Goal: Transaction & Acquisition: Purchase product/service

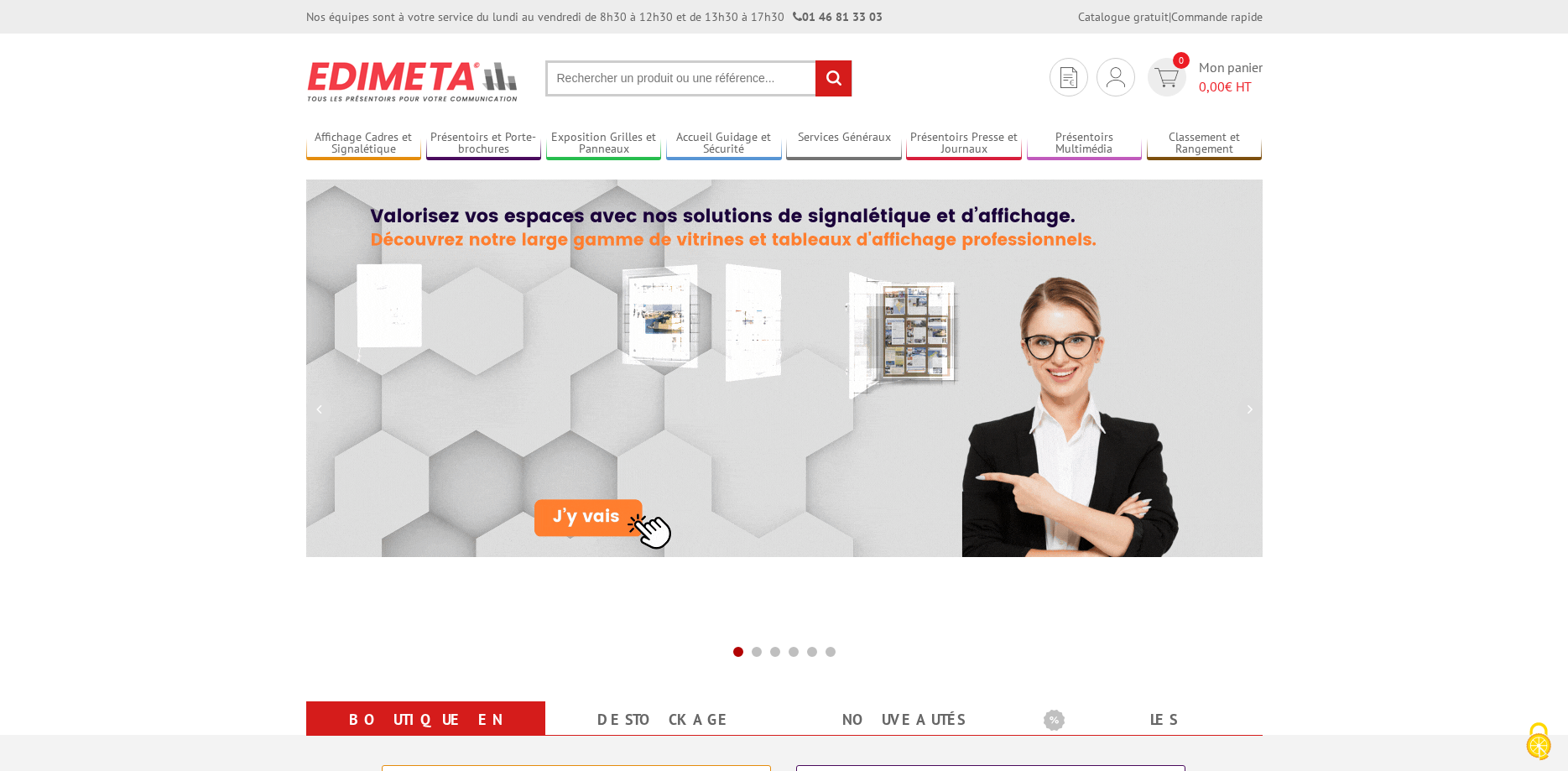
click at [560, 73] on input "text" at bounding box center [698, 78] width 307 height 36
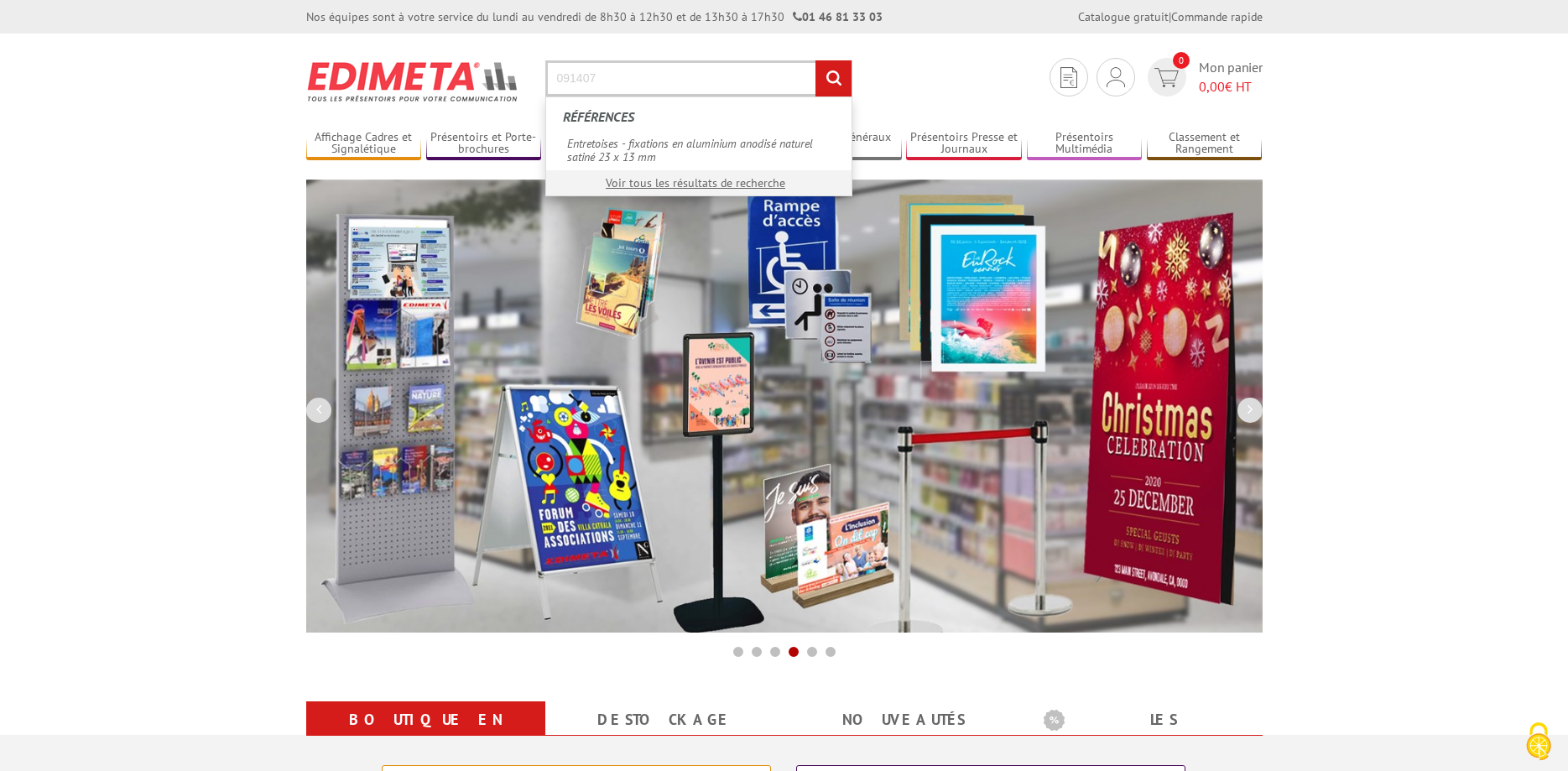
type input "091407"
click at [831, 75] on input "rechercher" at bounding box center [833, 78] width 36 height 36
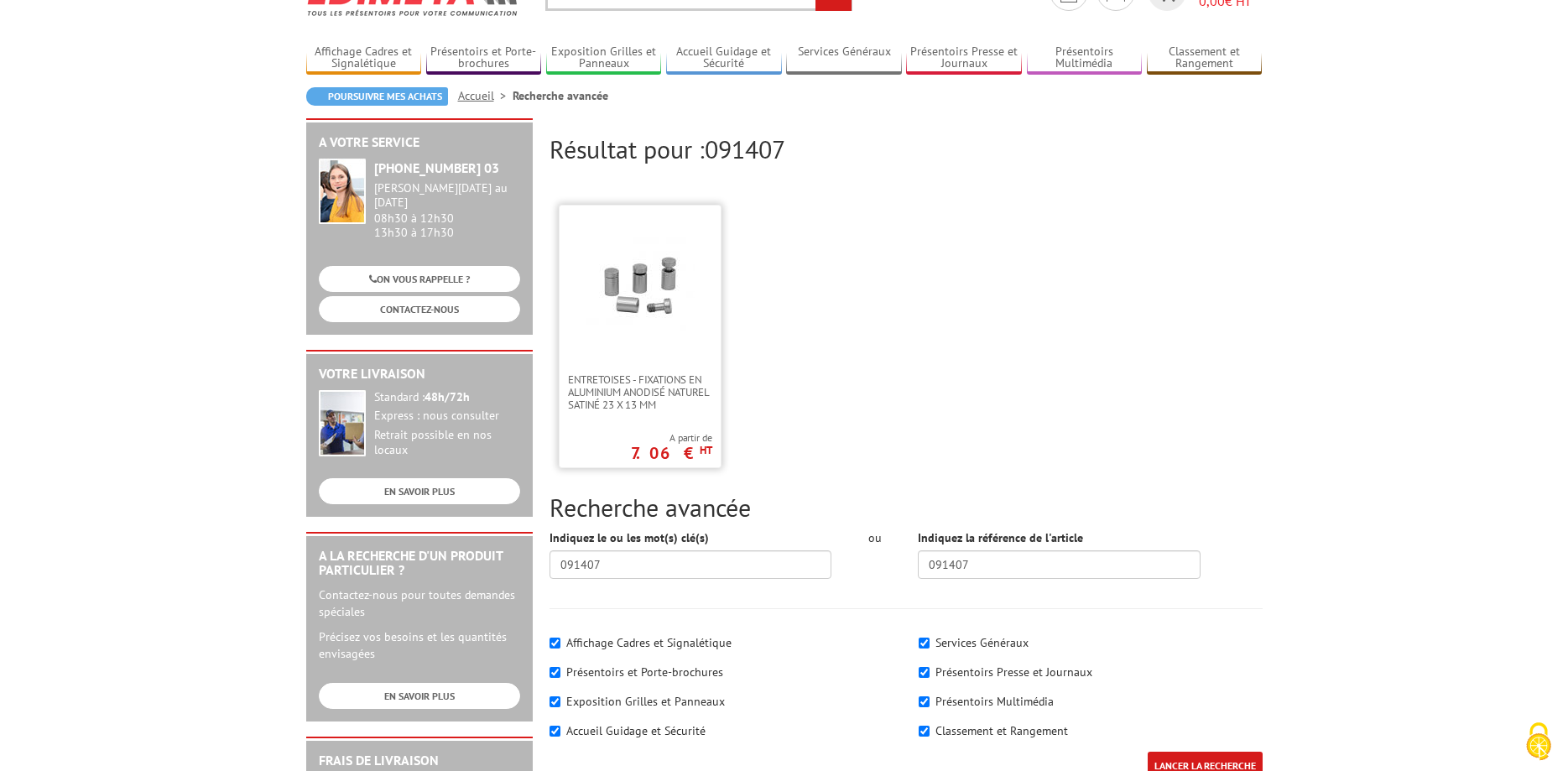
scroll to position [171, 0]
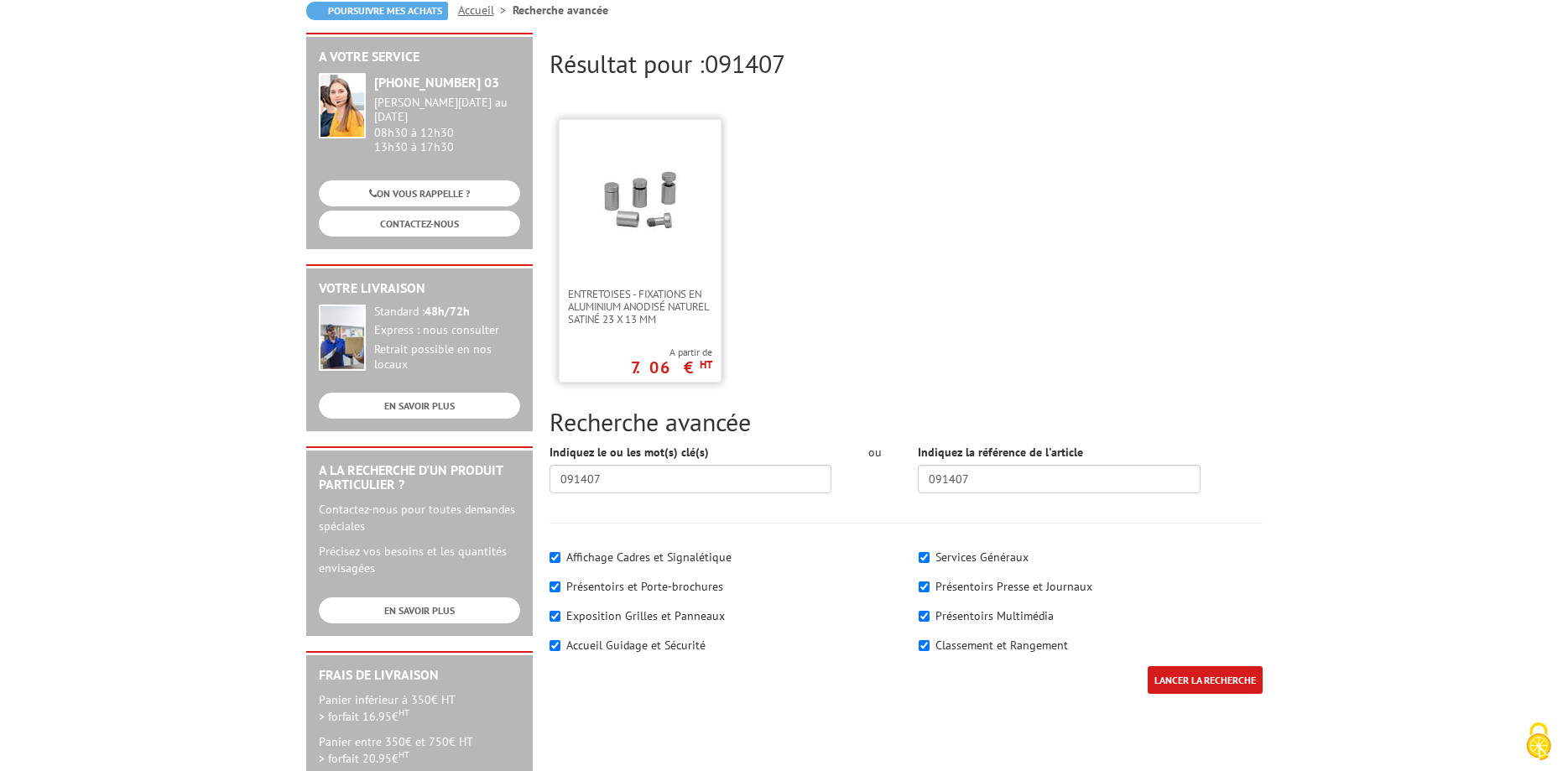
click at [666, 225] on img at bounding box center [640, 199] width 109 height 109
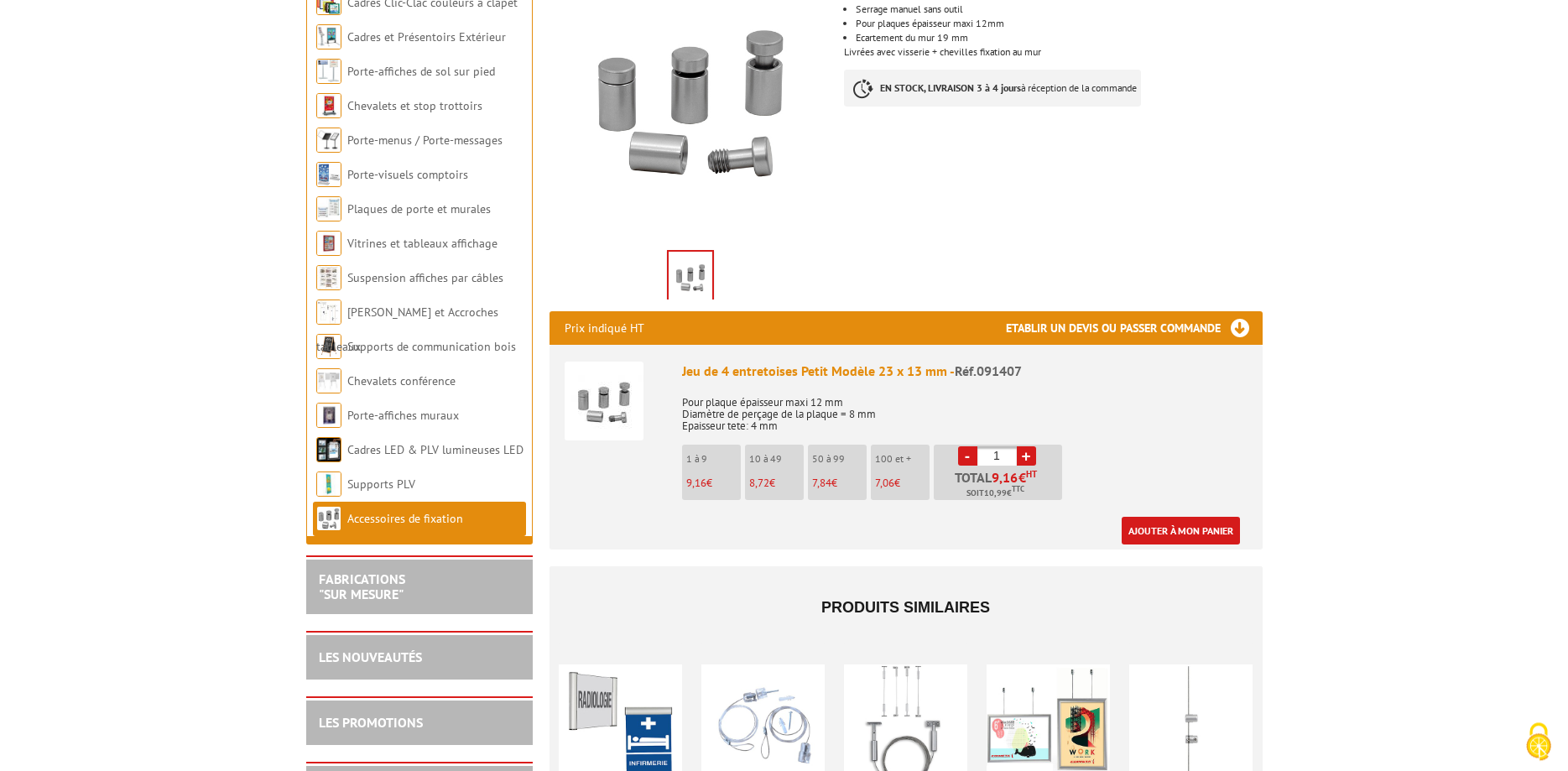
scroll to position [342, 0]
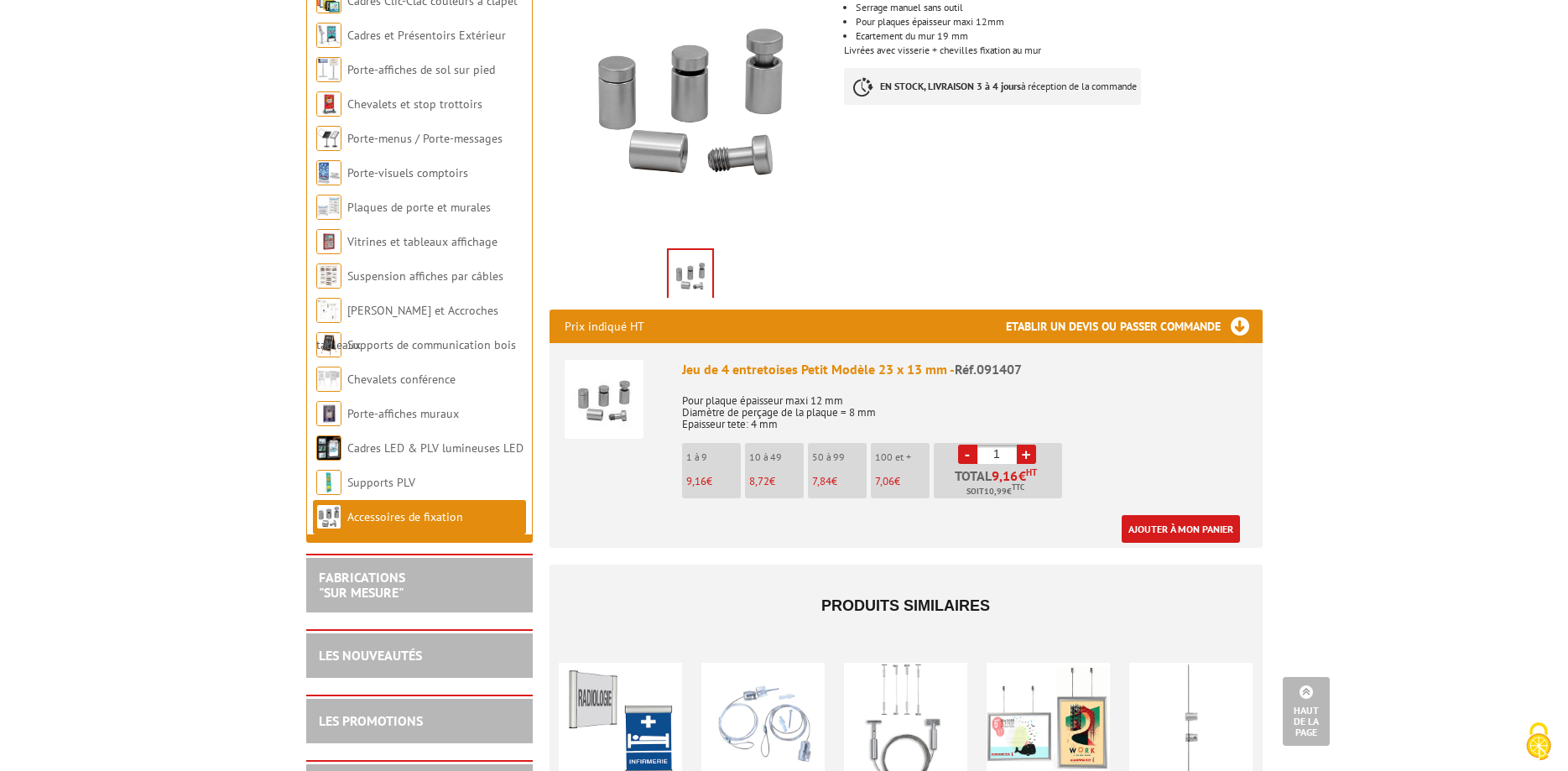
click at [1024, 444] on link "+" at bounding box center [1026, 454] width 19 height 19
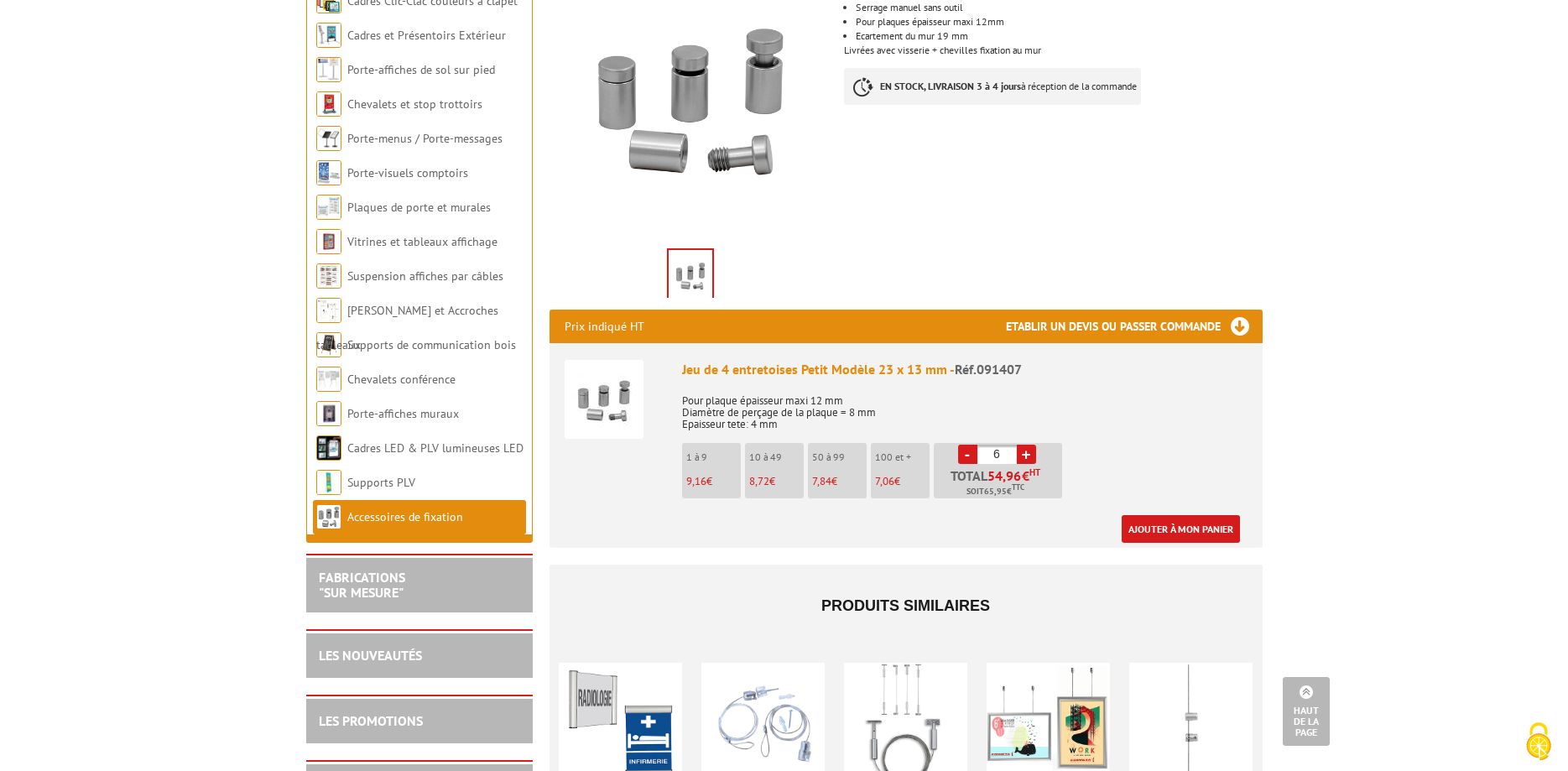
click at [1024, 444] on link "+" at bounding box center [1026, 454] width 19 height 19
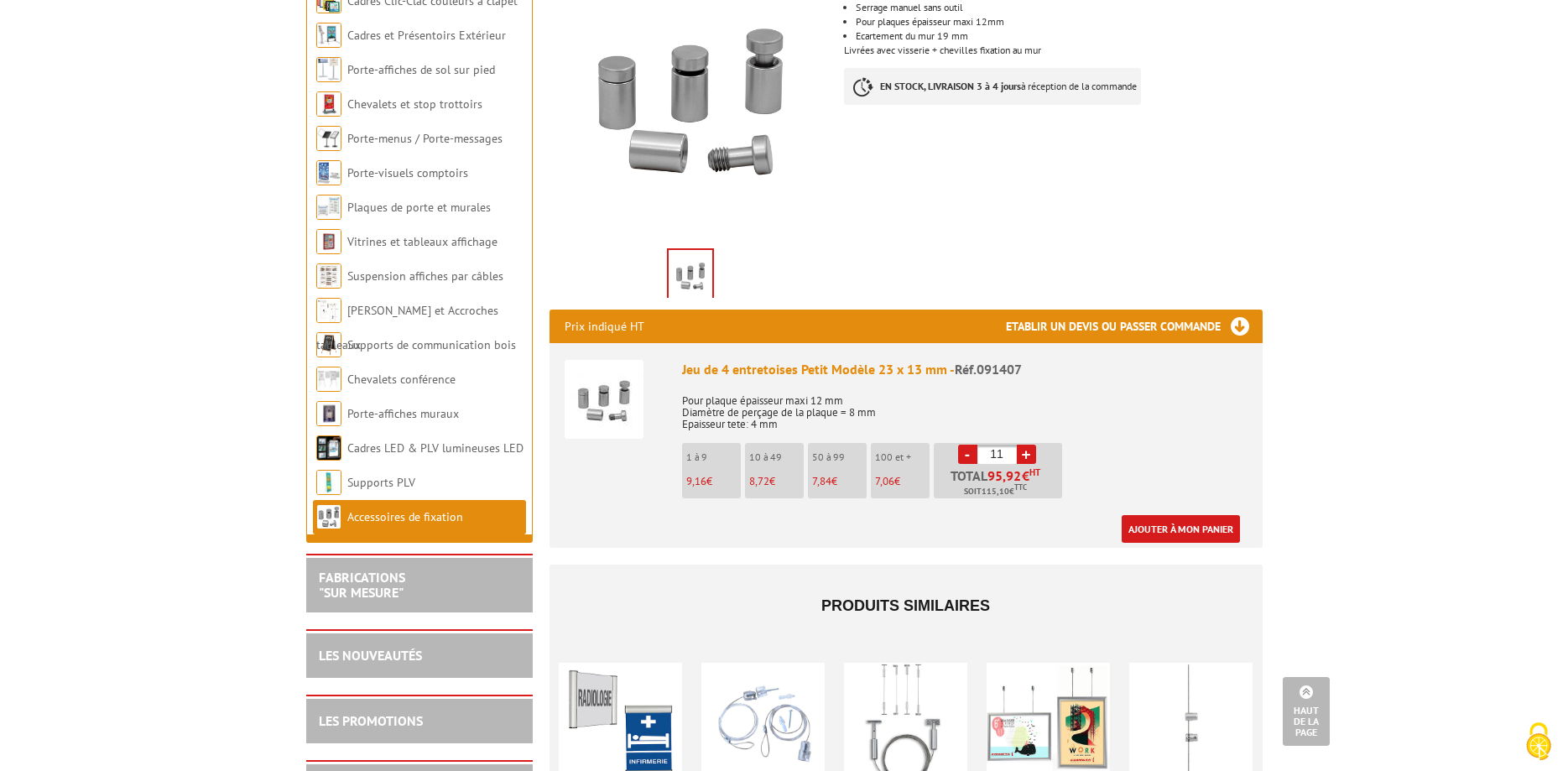
click at [1024, 444] on link "+" at bounding box center [1026, 454] width 19 height 19
type input "12"
click at [1170, 515] on link "Ajouter à mon panier" at bounding box center [1181, 528] width 118 height 28
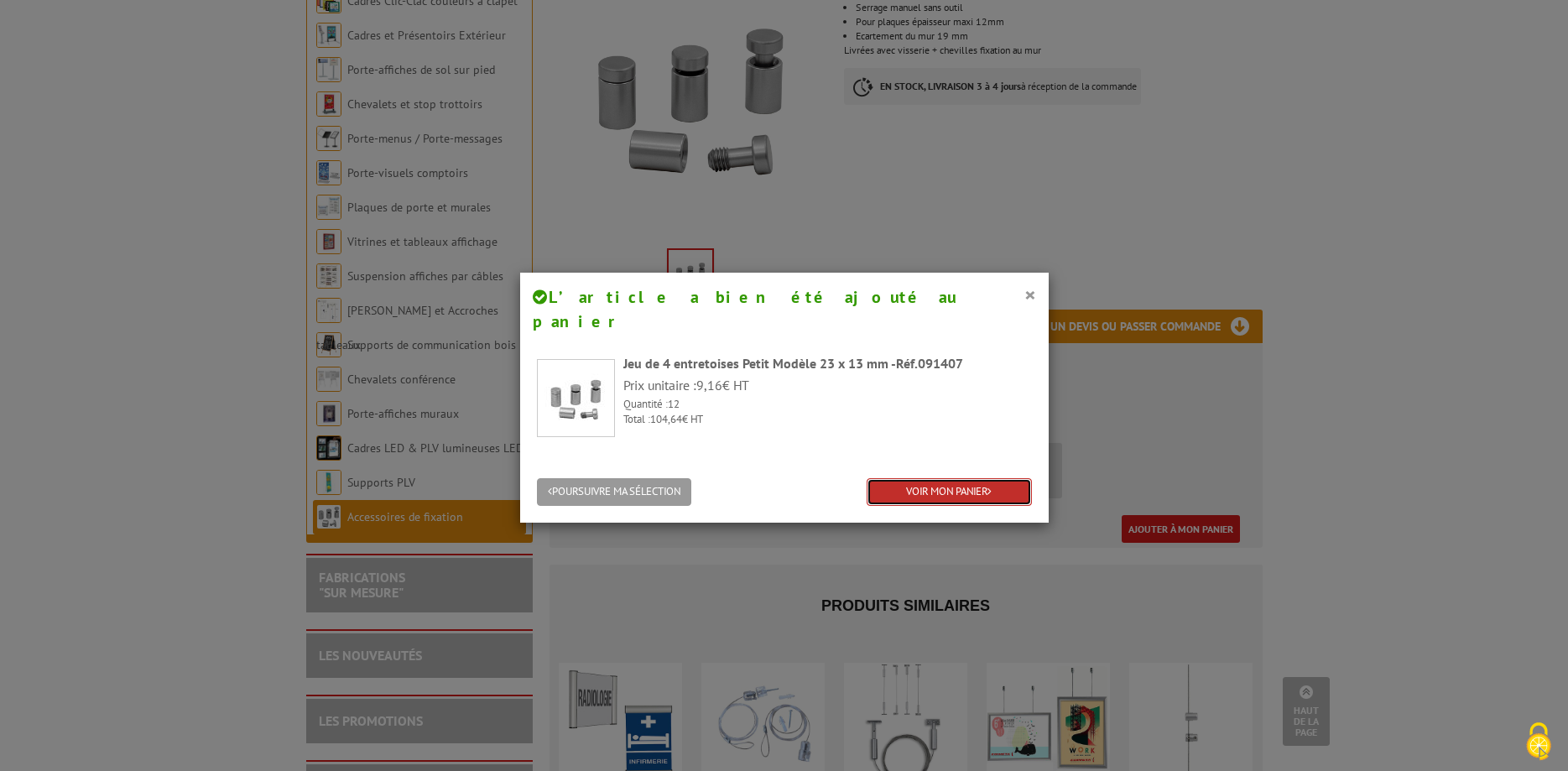
click at [930, 478] on link "VOIR MON PANIER" at bounding box center [949, 492] width 165 height 28
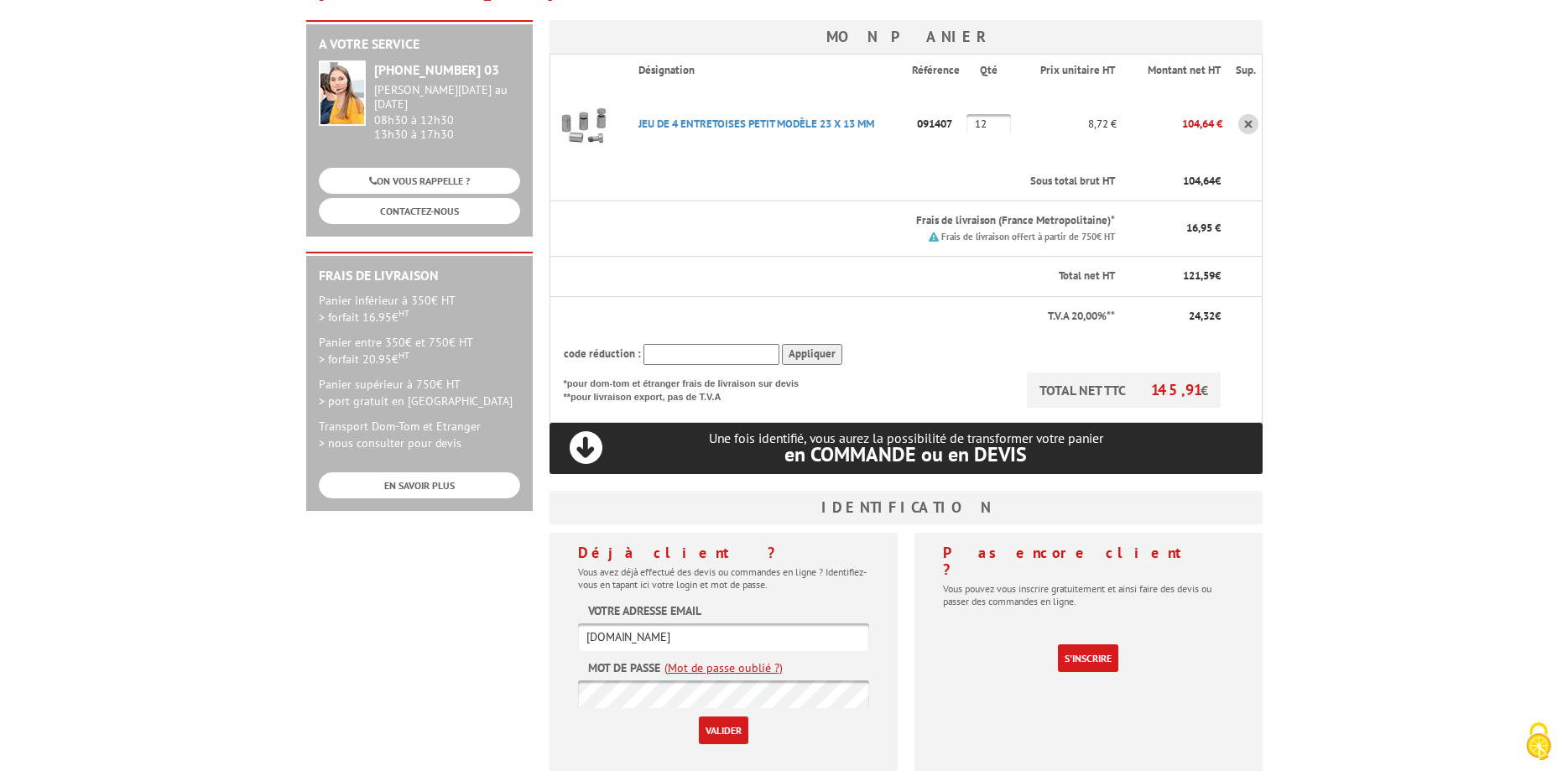
scroll to position [342, 0]
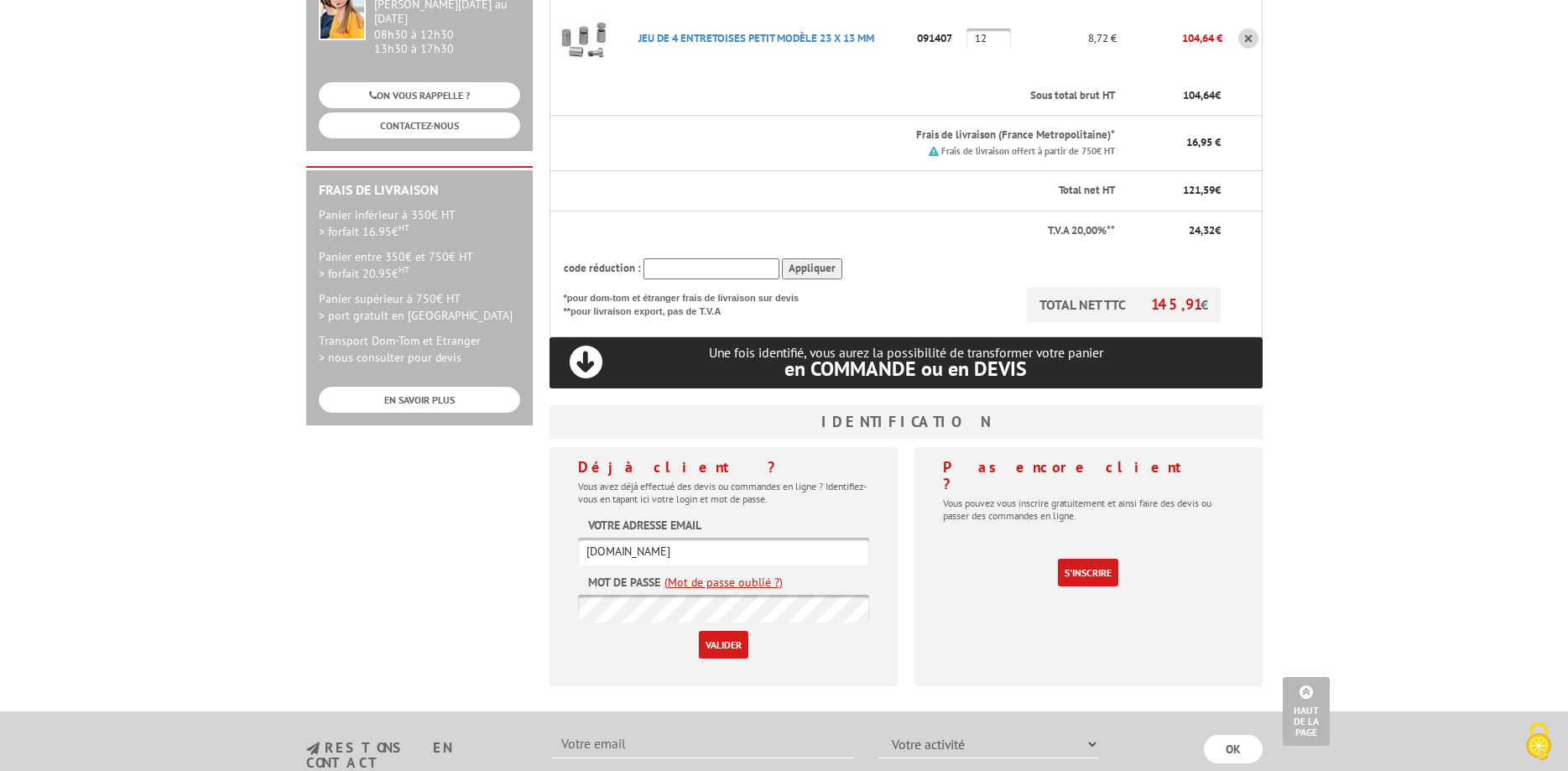
click at [722, 631] on input "Valider" at bounding box center [723, 644] width 49 height 28
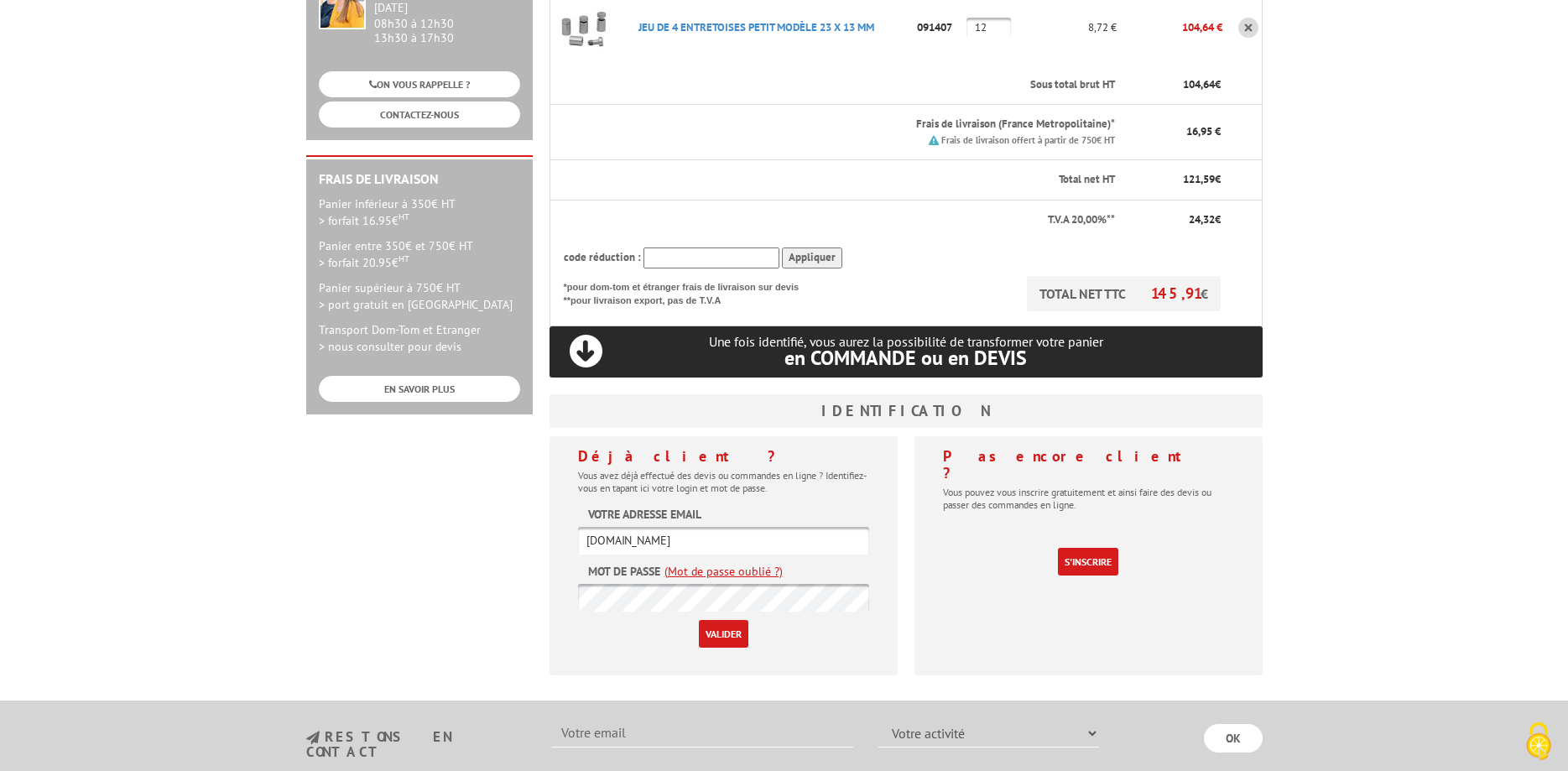
scroll to position [428, 0]
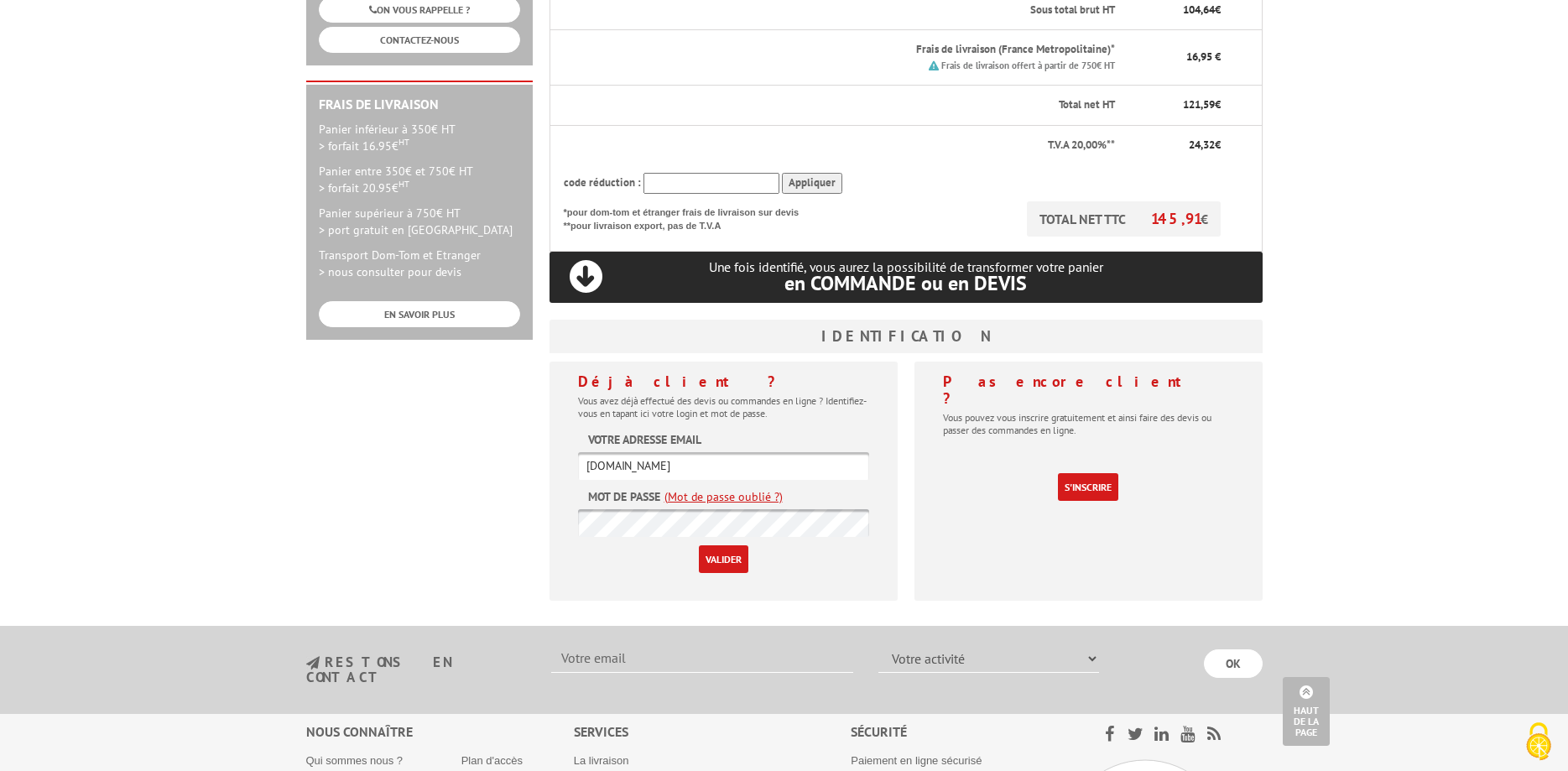
click at [624, 452] on input "laurentàproxipub.fr" at bounding box center [723, 466] width 291 height 28
type input "[PERSON_NAME][EMAIL_ADDRESS][DOMAIN_NAME]"
click at [717, 545] on input "Valider" at bounding box center [723, 558] width 49 height 28
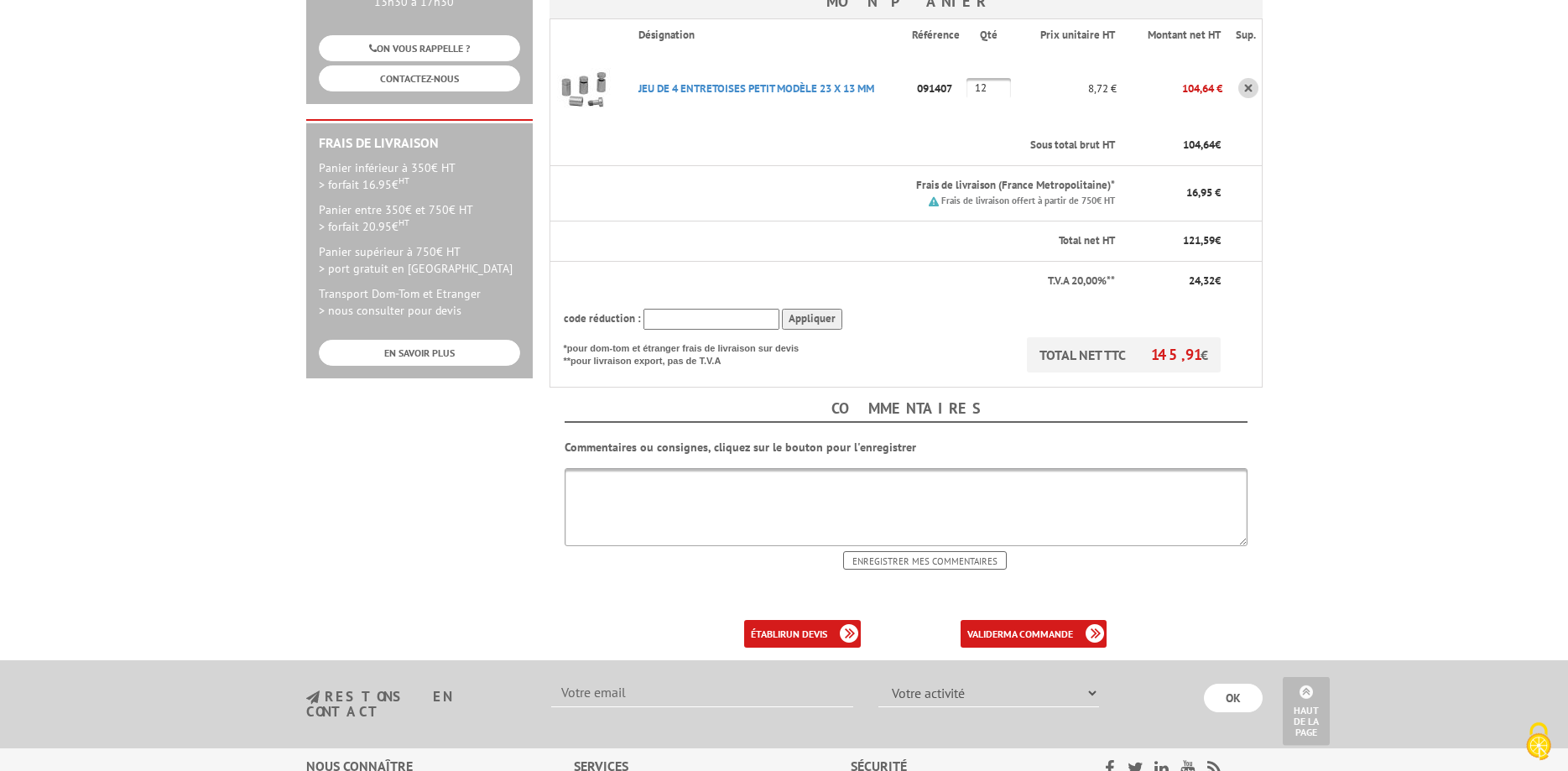
scroll to position [428, 0]
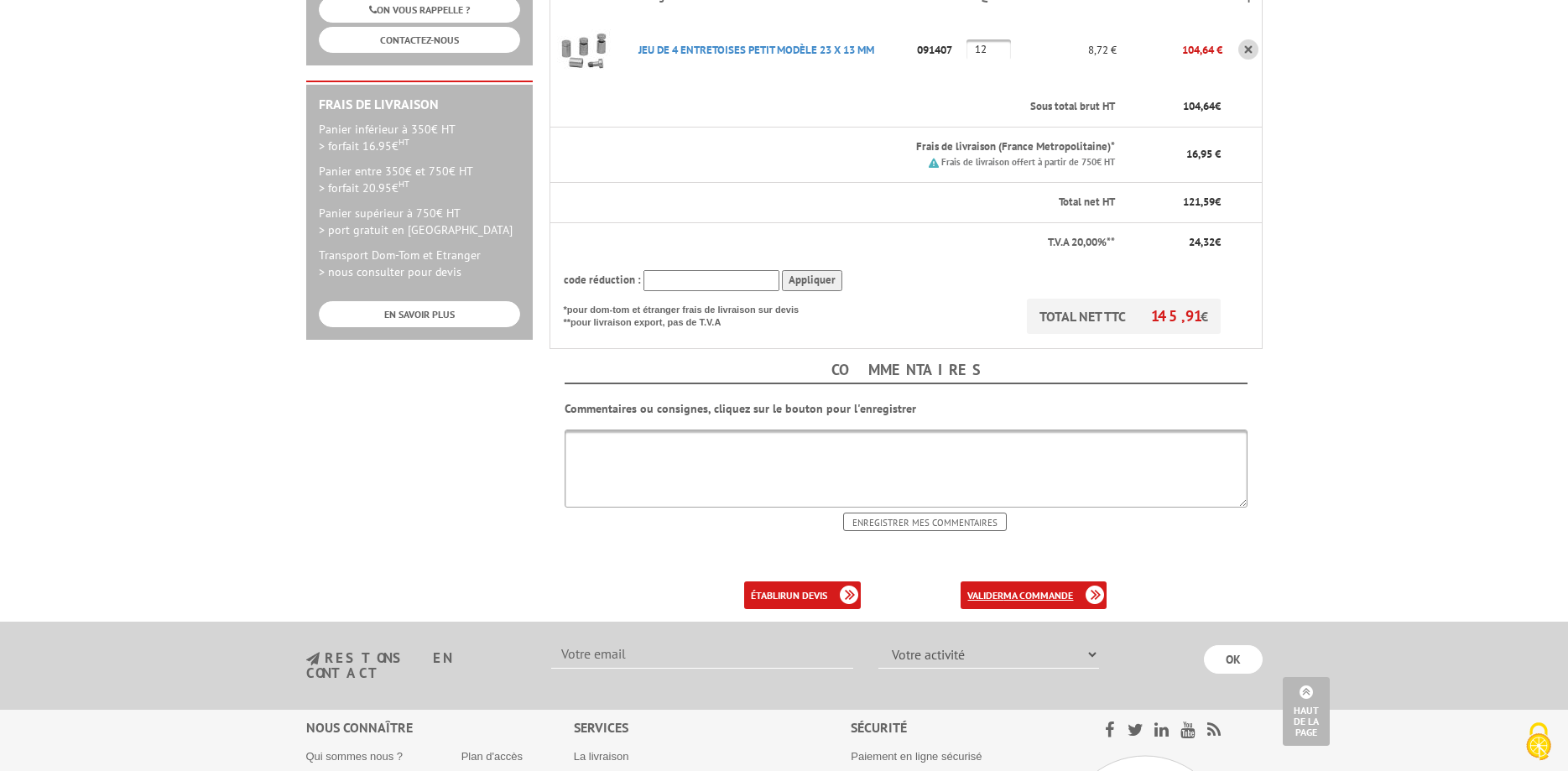
click at [1031, 589] on b "ma commande" at bounding box center [1039, 595] width 70 height 13
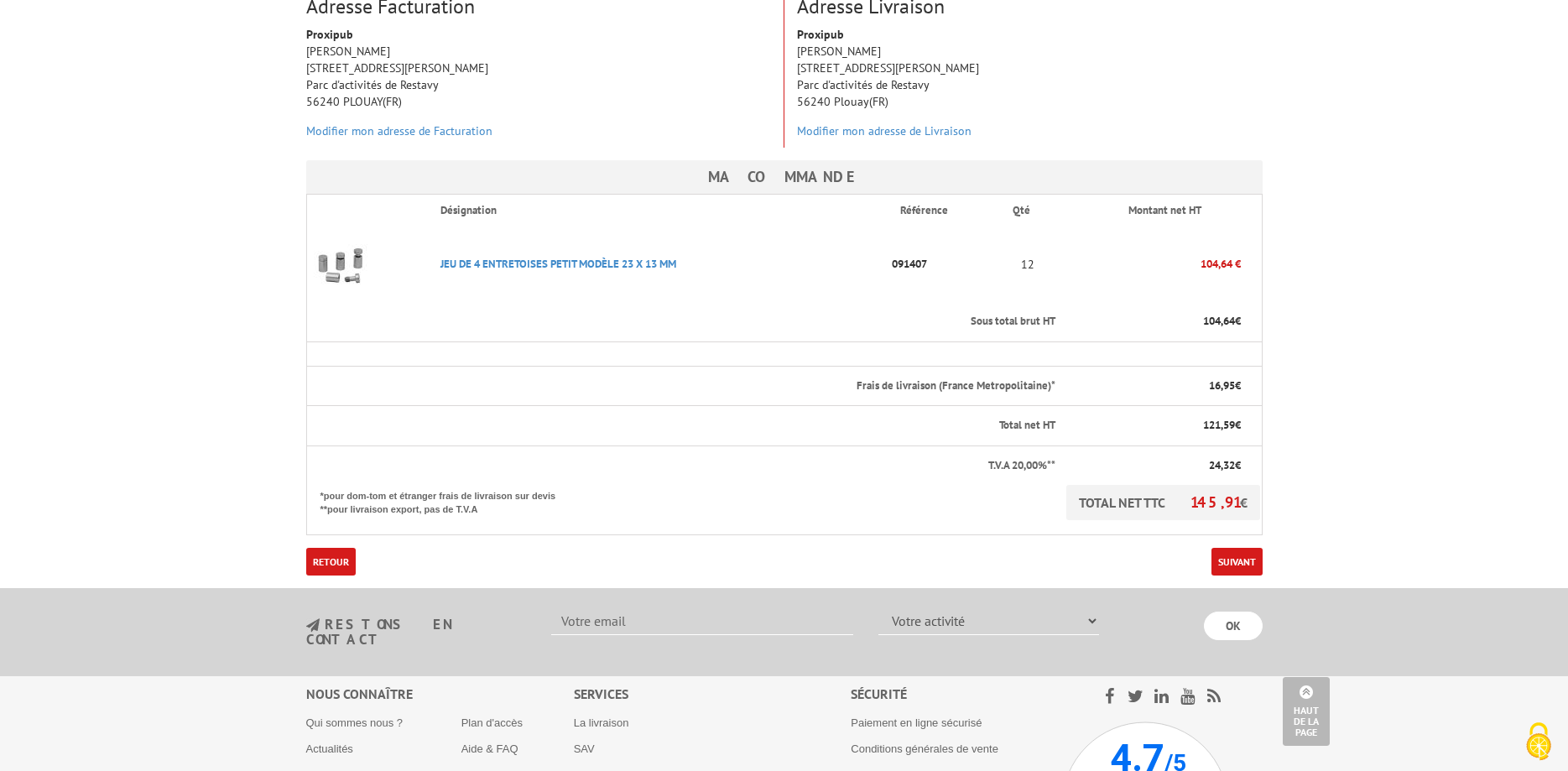
scroll to position [257, 0]
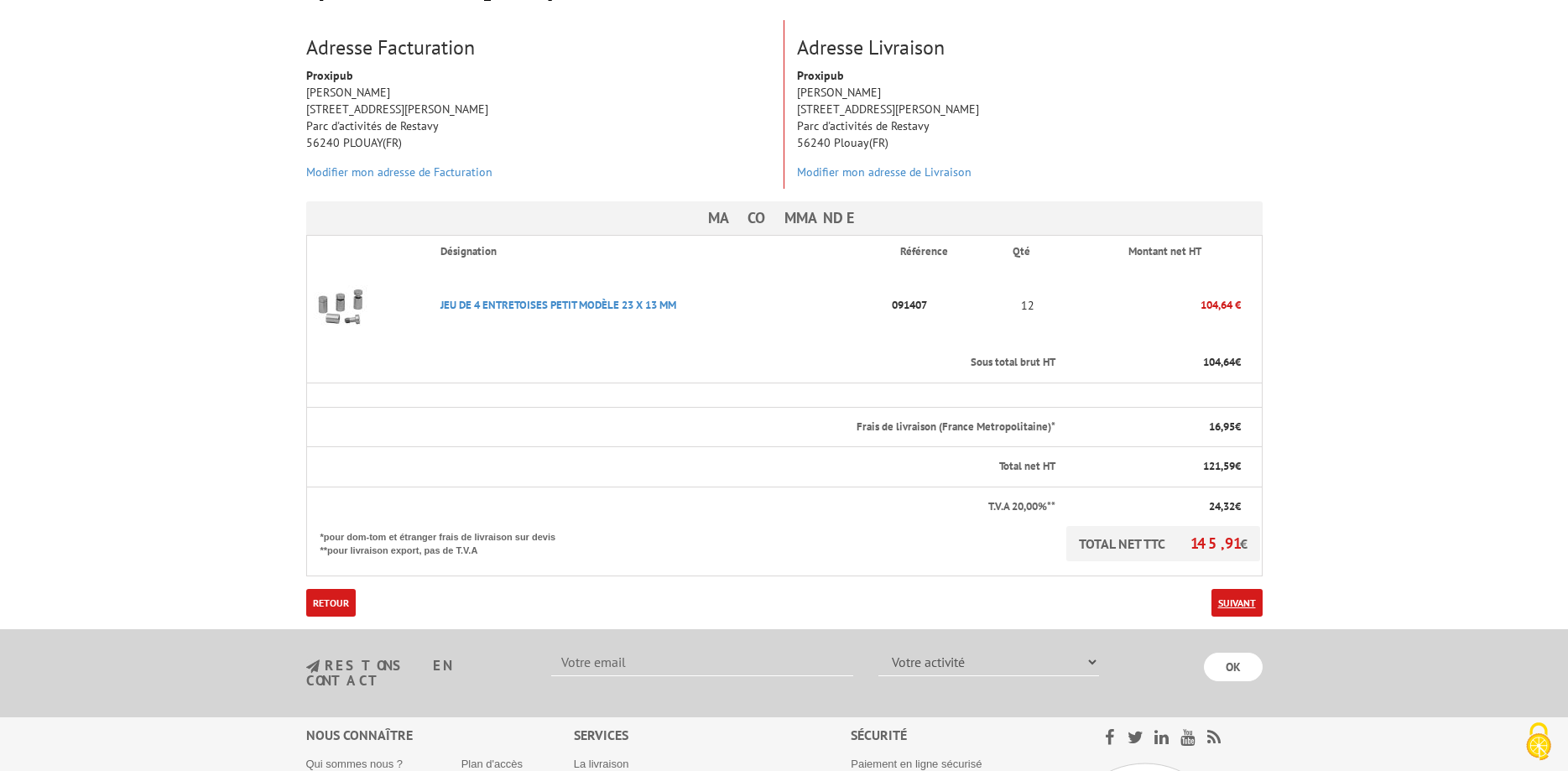
click at [1240, 589] on link "Suivant" at bounding box center [1237, 603] width 51 height 28
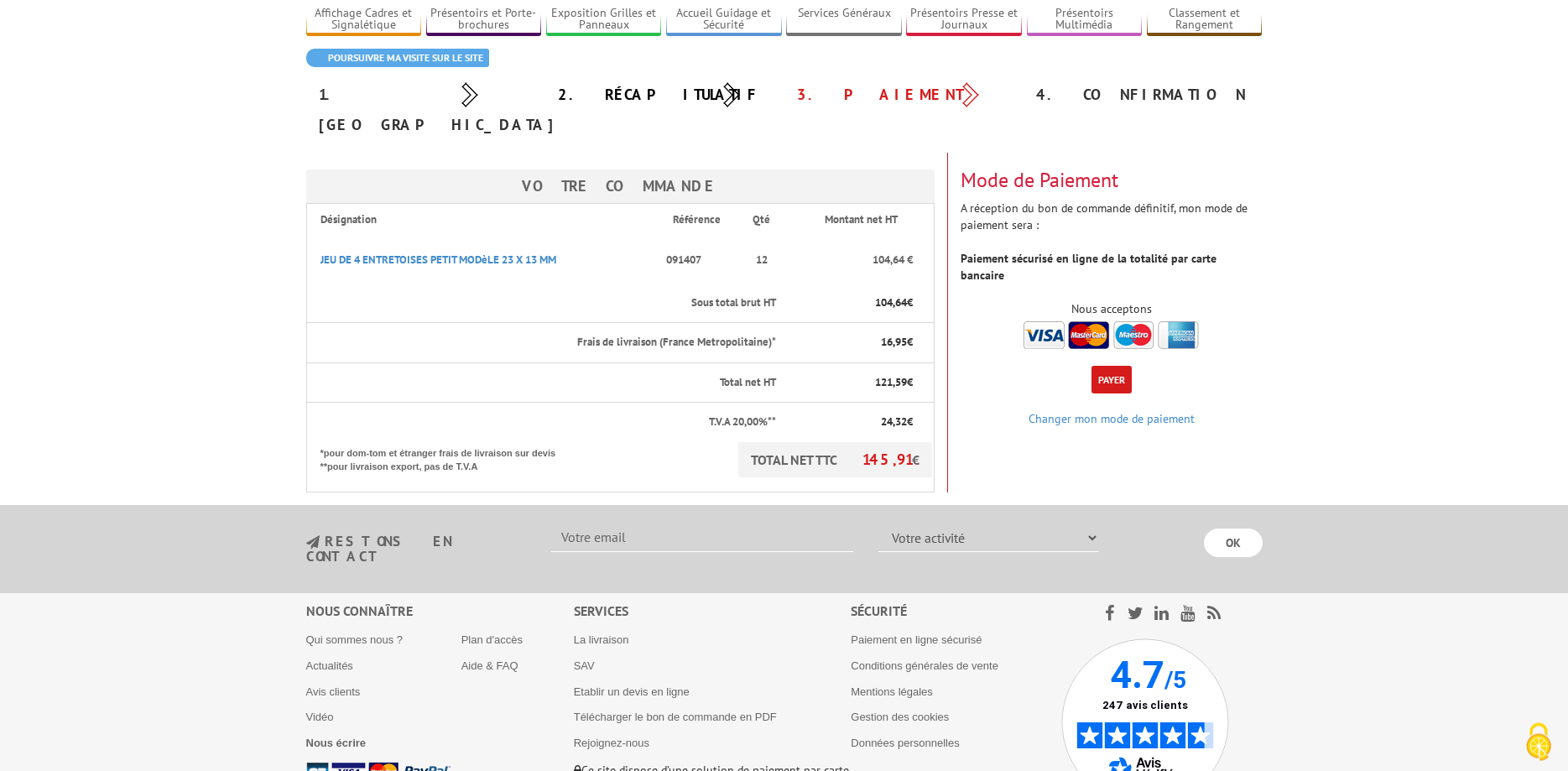
scroll to position [86, 0]
